Goal: Navigation & Orientation: Find specific page/section

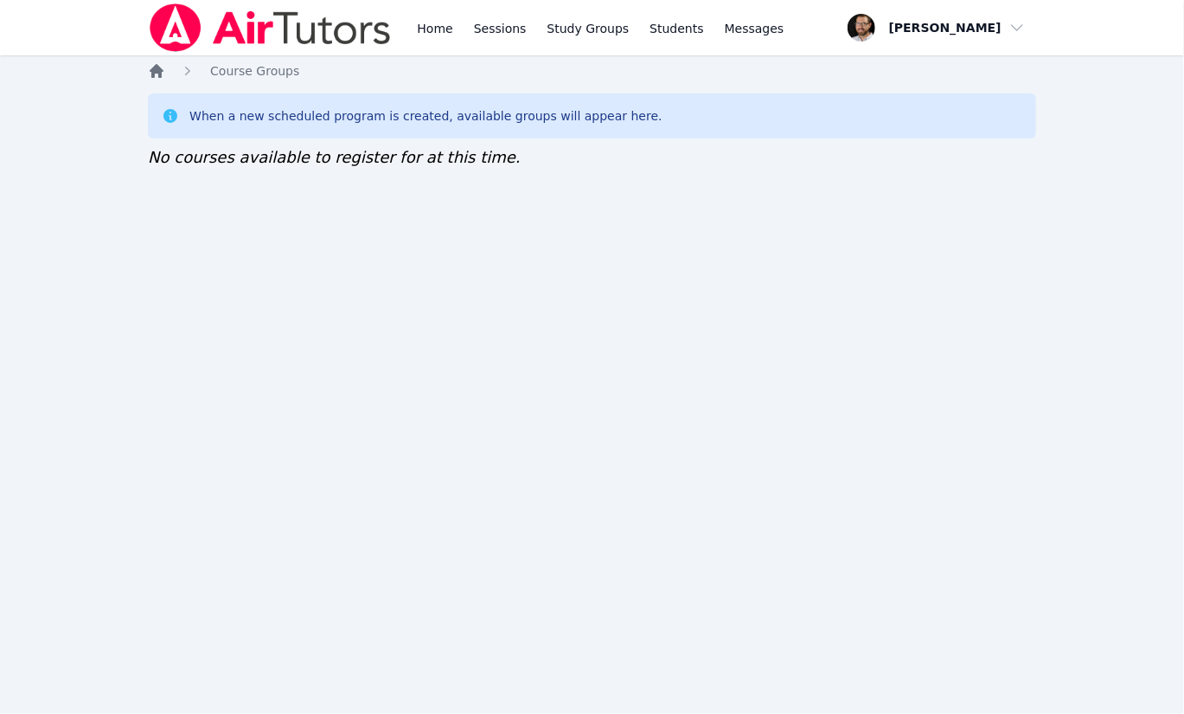
click at [159, 66] on icon "Breadcrumb" at bounding box center [156, 70] width 17 height 17
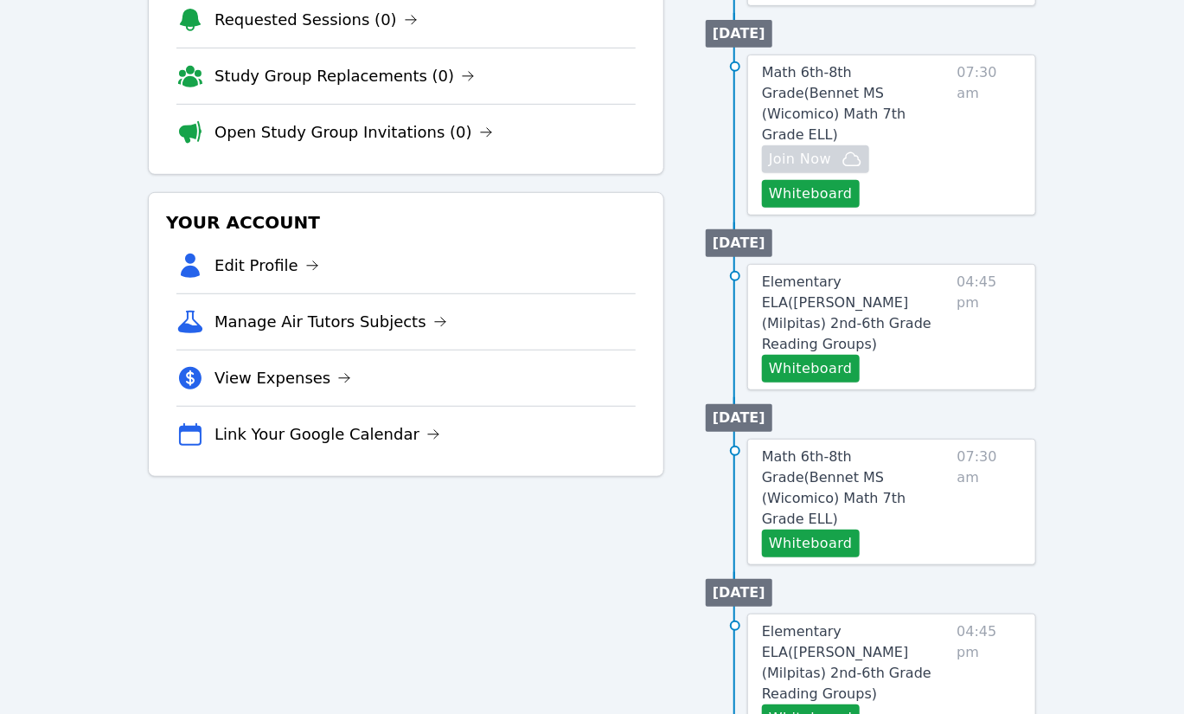
scroll to position [321, 0]
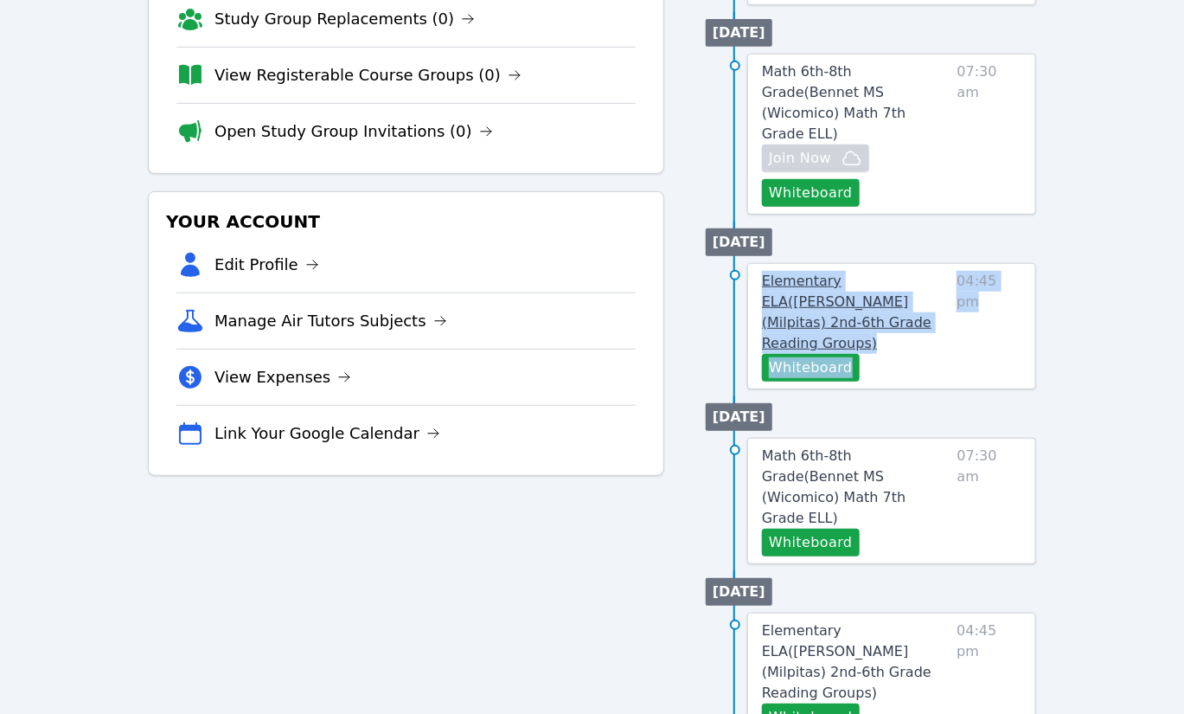
drag, startPoint x: 961, startPoint y: 319, endPoint x: 763, endPoint y: 258, distance: 207.4
click at [763, 263] on div "Elementary ELA ( [PERSON_NAME] (Milpitas) 2nd-6th Grade Reading Groups ) Whiteb…" at bounding box center [891, 326] width 289 height 126
copy div "Elementary ELA ( [PERSON_NAME] (Milpitas) 2nd-6th Grade Reading Groups ) Whiteb…"
click at [795, 272] on span "Elementary ELA ( [GEOGRAPHIC_DATA] (Milpitas) 2nd-6th Grade Reading Groups )" at bounding box center [847, 311] width 170 height 79
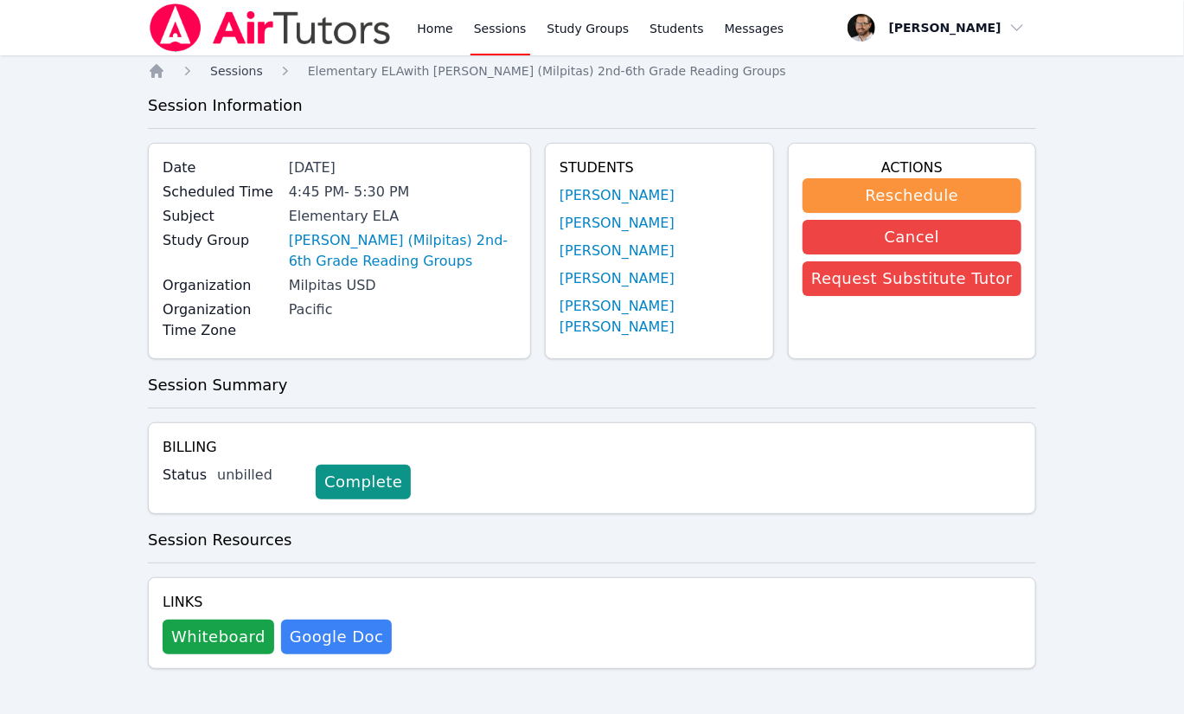
click at [239, 68] on span "Sessions" at bounding box center [236, 71] width 53 height 14
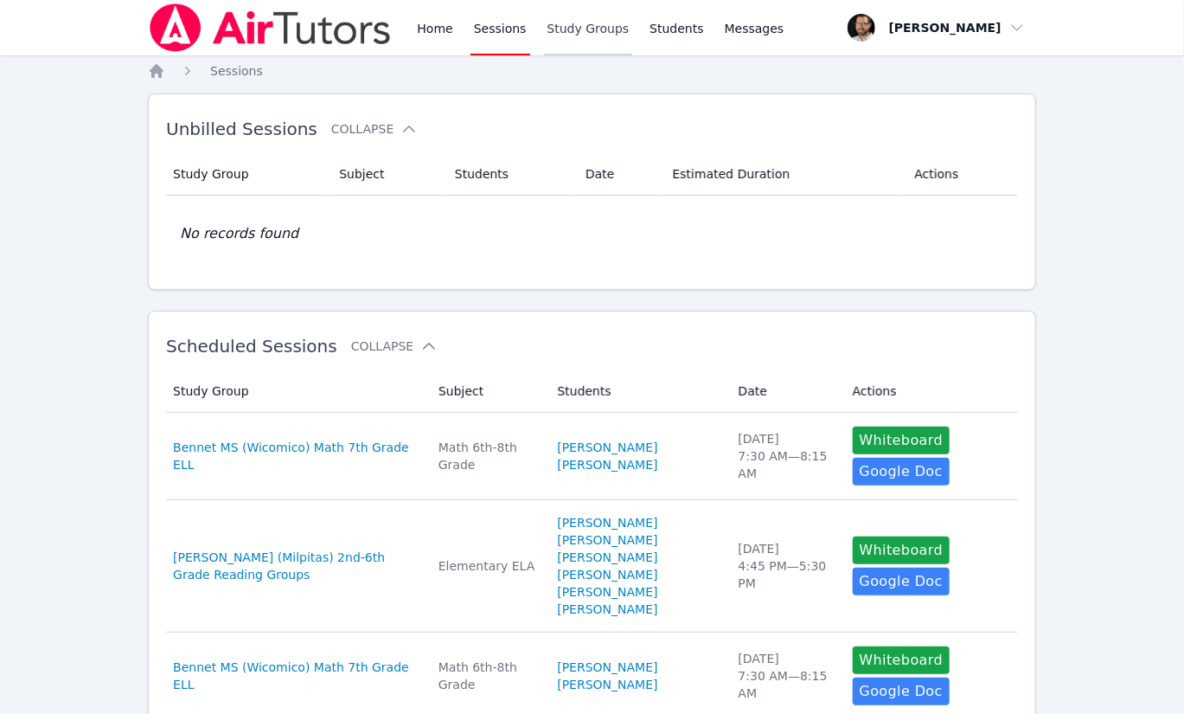
click at [574, 31] on link "Study Groups" at bounding box center [588, 27] width 89 height 55
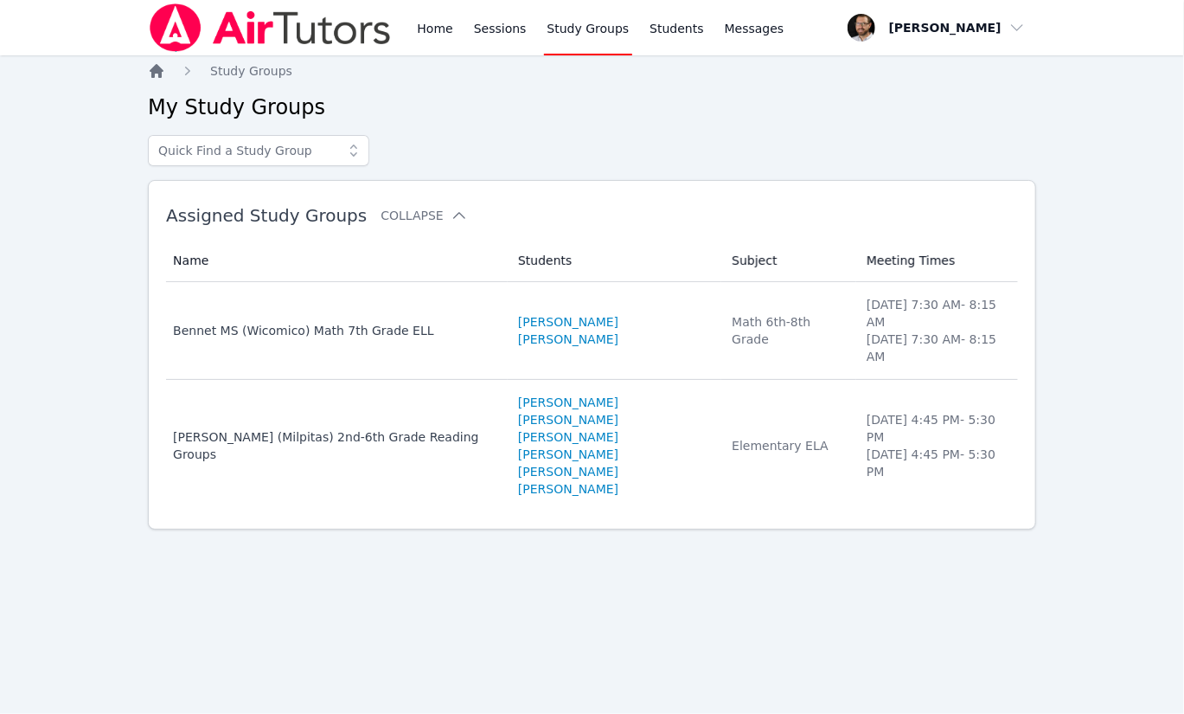
click at [160, 71] on icon "Breadcrumb" at bounding box center [157, 71] width 14 height 14
